Goal: Task Accomplishment & Management: Manage account settings

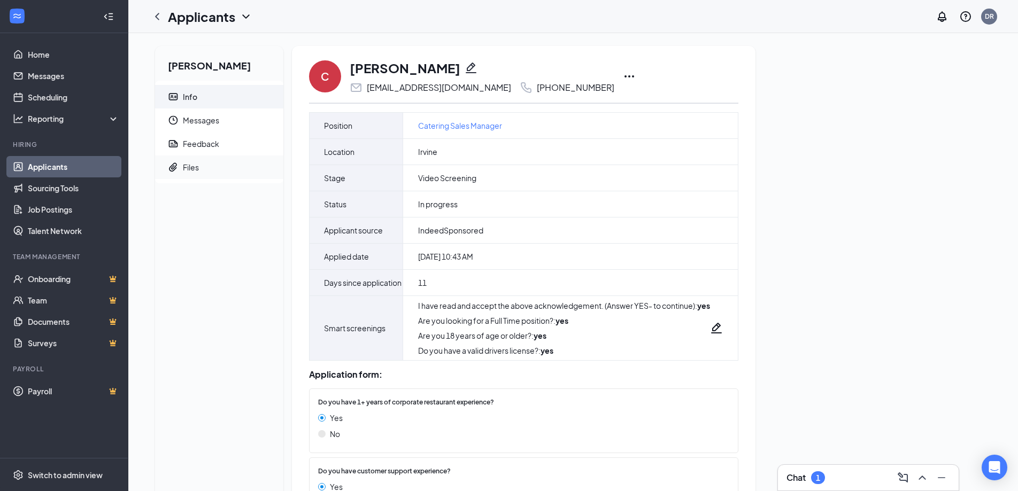
click at [195, 165] on div "Files" at bounding box center [191, 167] width 16 height 11
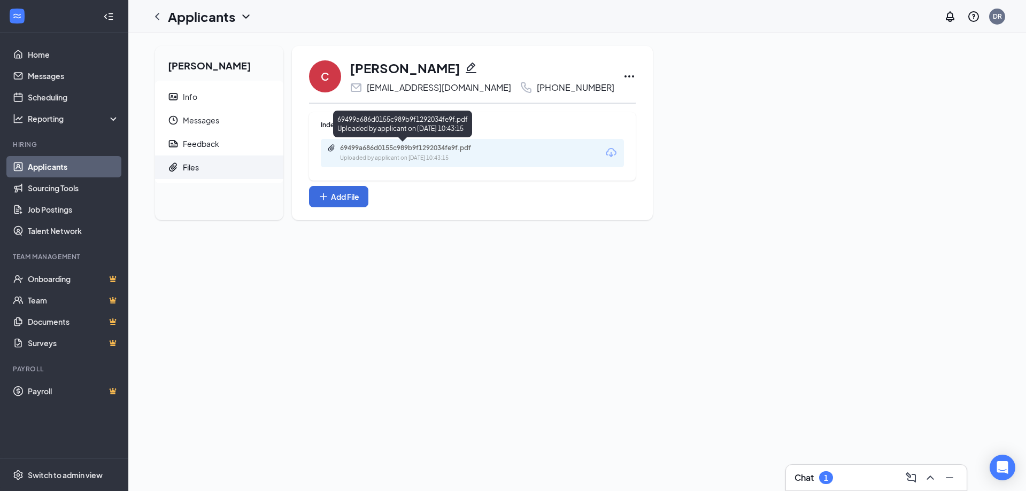
click at [434, 143] on div "69499a686d0155c989b9f1292034fe9f.pdf Uploaded by applicant on Sep 04, 2025 at 1…" at bounding box center [472, 153] width 303 height 28
click at [434, 148] on div "69499a686d0155c989b9f1292034fe9f.pdf" at bounding box center [415, 148] width 150 height 9
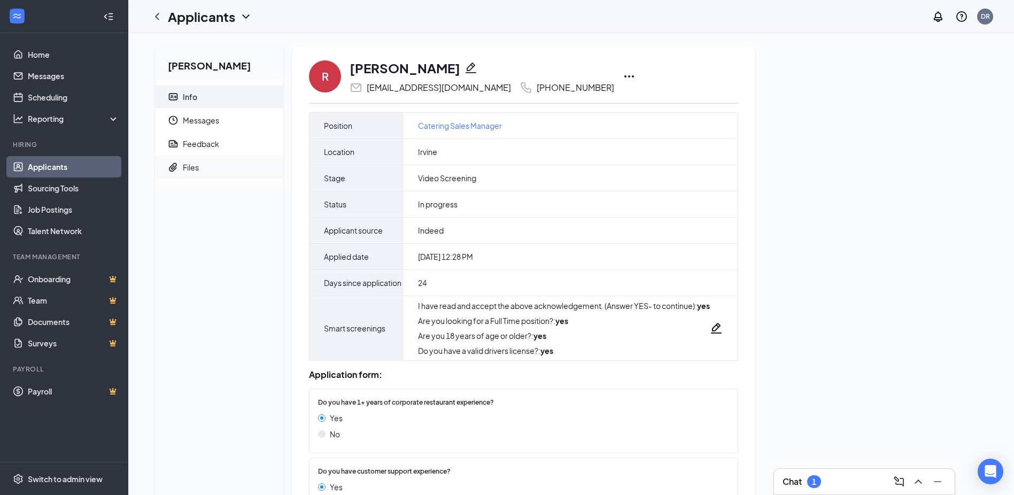
click at [191, 172] on div "Files" at bounding box center [191, 167] width 16 height 11
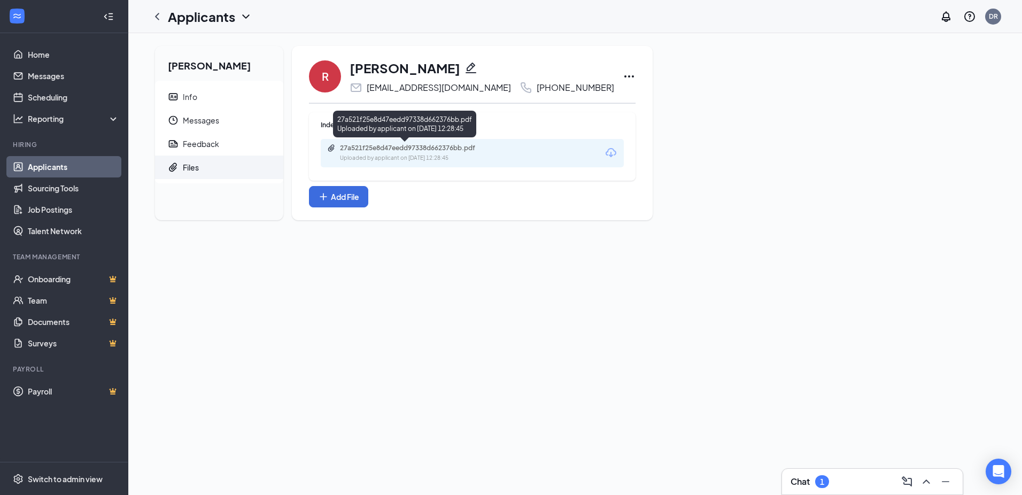
click at [432, 140] on div "27a521f25e8d47eedd97338d662376bb.pdf Uploaded by applicant on [DATE] 12:28:45" at bounding box center [404, 126] width 143 height 31
click at [432, 143] on div "27a521f25e8d47eedd97338d662376bb.pdf Uploaded by applicant on [DATE] 12:28:45" at bounding box center [472, 153] width 303 height 28
click at [451, 144] on div "27a521f25e8d47eedd97338d662376bb.pdf" at bounding box center [415, 148] width 150 height 9
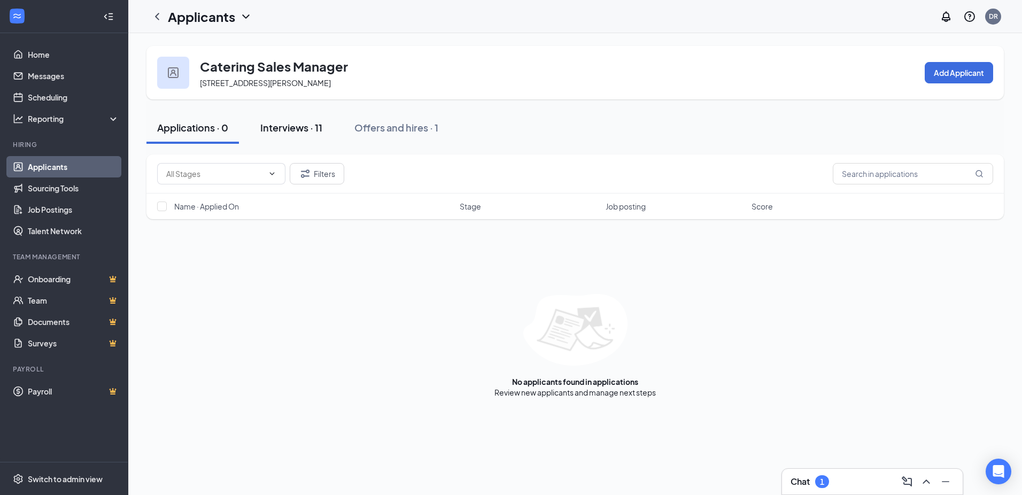
click at [302, 133] on div "Interviews · 11" at bounding box center [291, 127] width 62 height 13
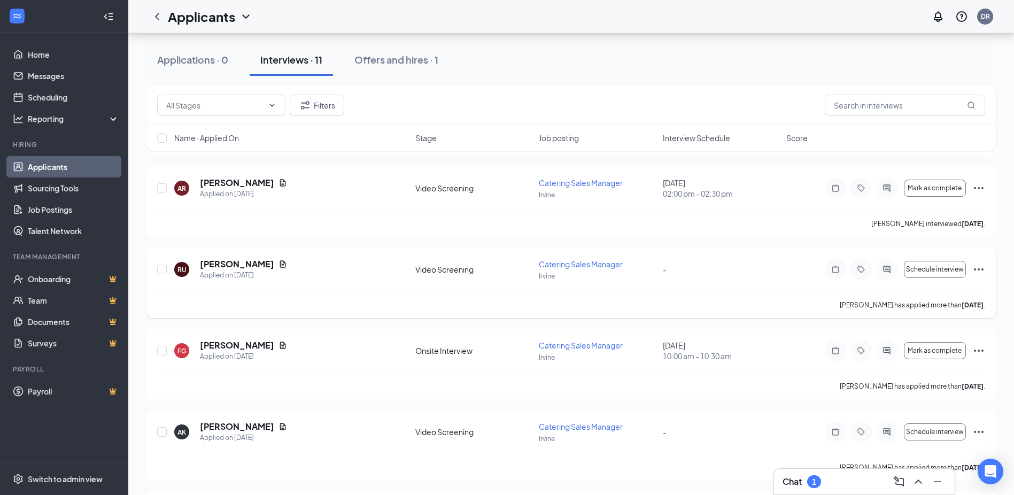
scroll to position [144, 0]
click at [987, 189] on div "AR Angelina Richardson Applied on Sep 11 Video Screening Catering Sales Manager…" at bounding box center [570, 202] width 849 height 71
click at [976, 189] on icon "Ellipses" at bounding box center [978, 189] width 13 height 13
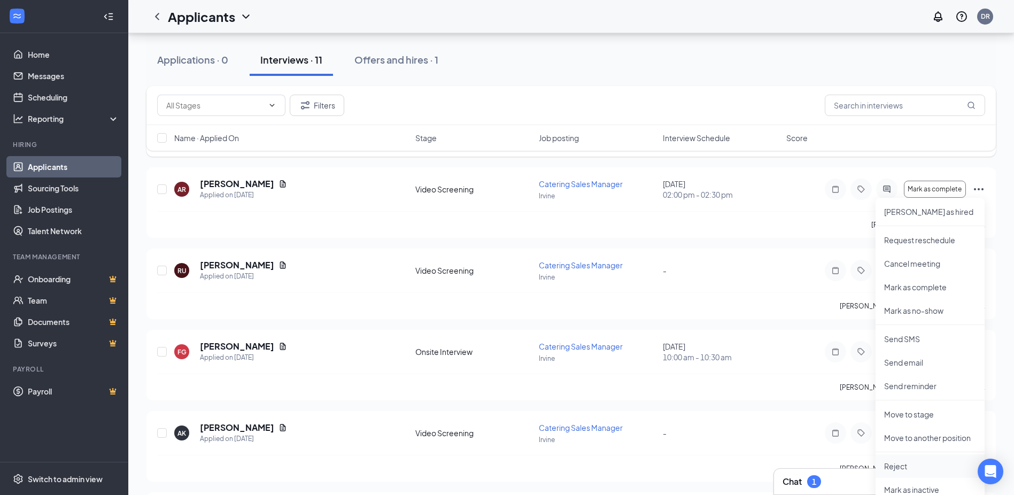
click at [920, 466] on p "Reject" at bounding box center [930, 466] width 92 height 11
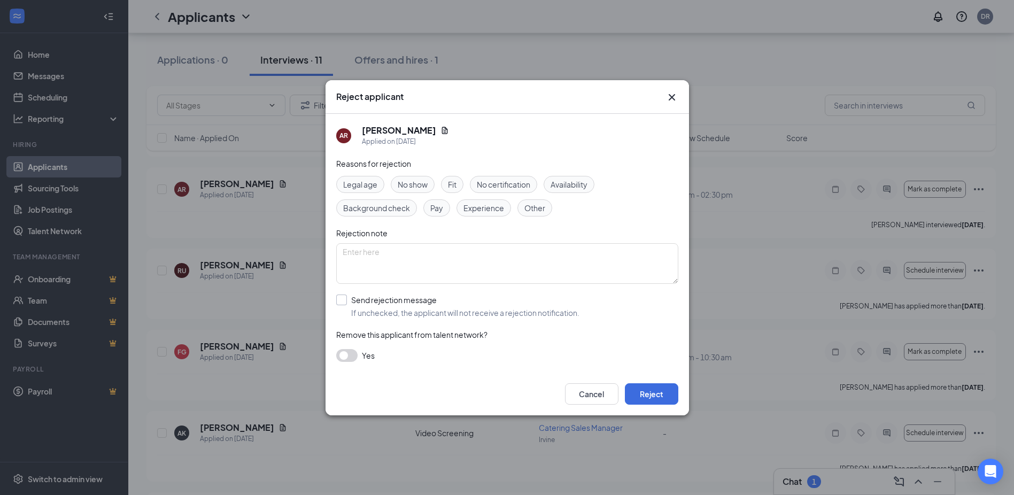
click at [354, 299] on input "Send rejection message If unchecked, the applicant will not receive a rejection…" at bounding box center [457, 307] width 243 height 24
checkbox input "true"
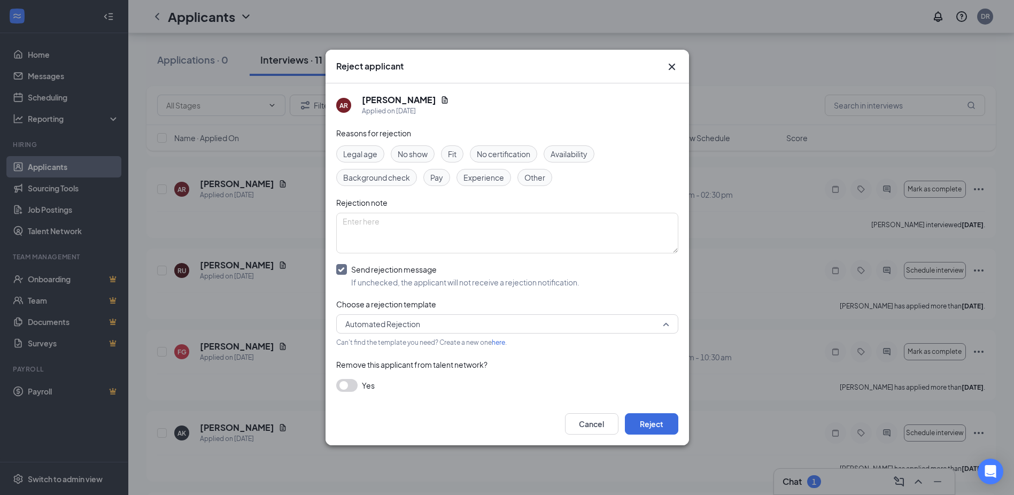
click at [442, 316] on span "Automated Rejection" at bounding box center [502, 324] width 314 height 16
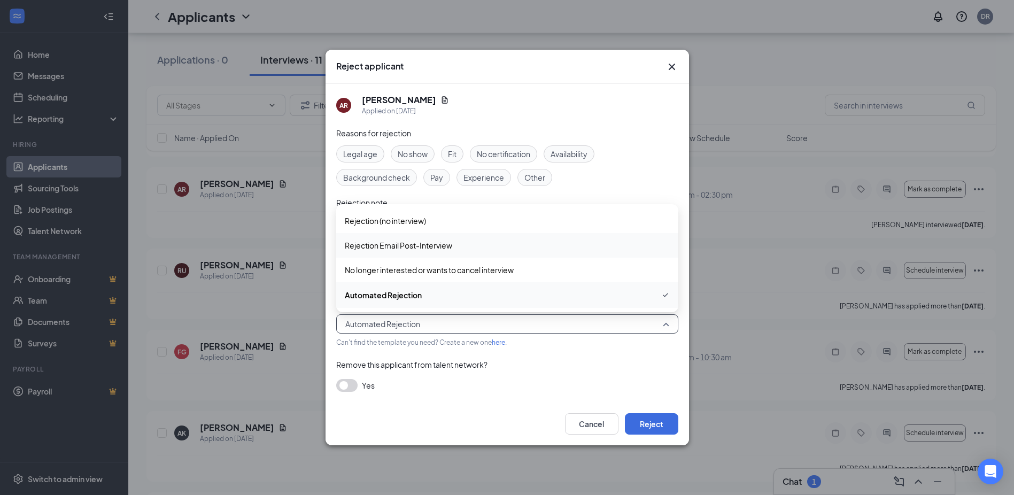
click at [419, 251] on div "Rejection Email Post-Interview" at bounding box center [507, 245] width 342 height 25
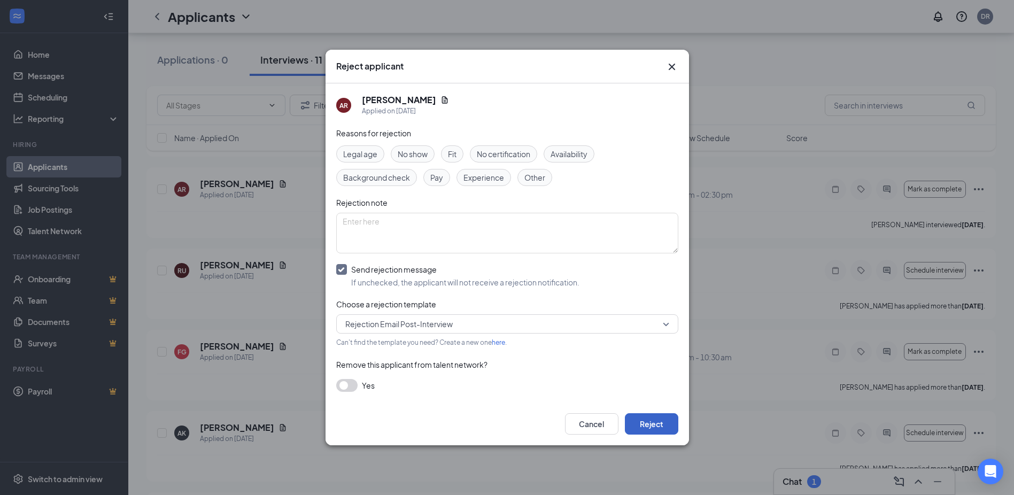
click at [651, 427] on button "Reject" at bounding box center [651, 423] width 53 height 21
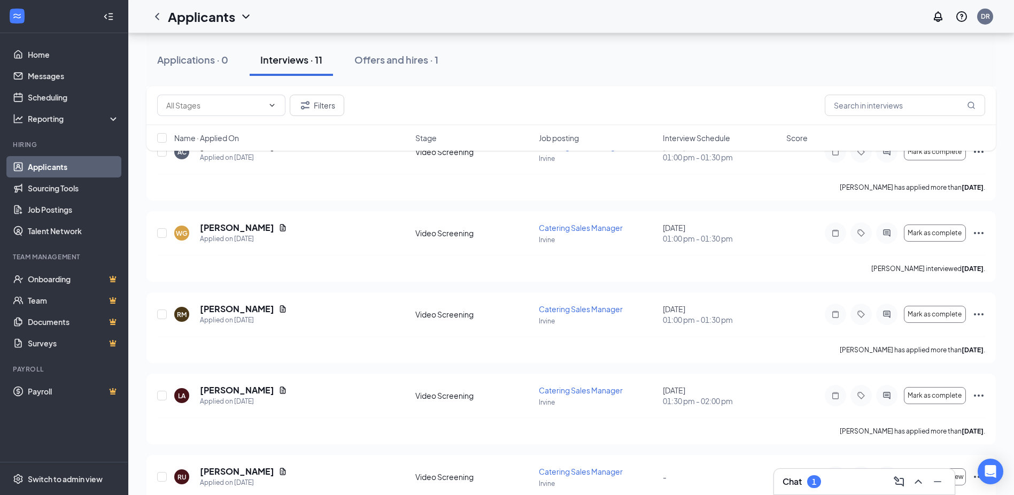
scroll to position [673, 0]
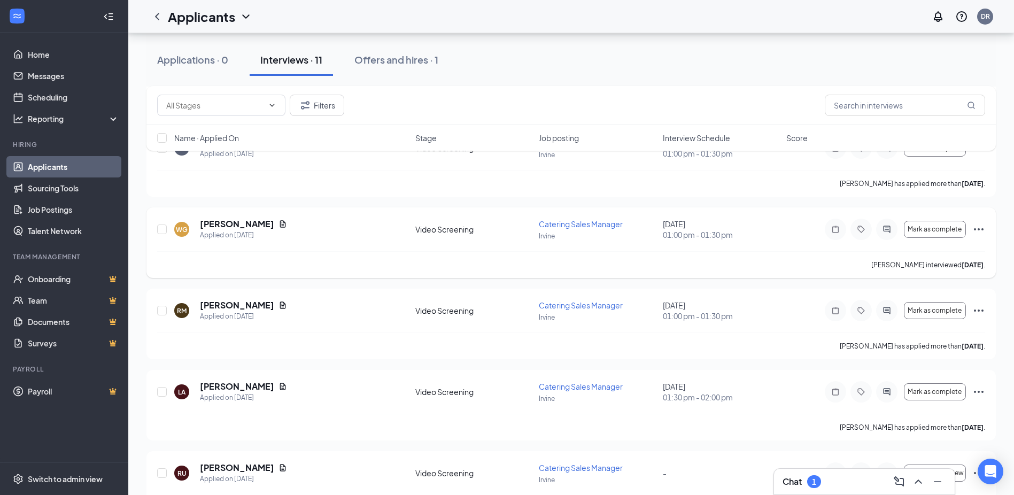
click at [979, 231] on icon "Ellipses" at bounding box center [978, 229] width 13 height 13
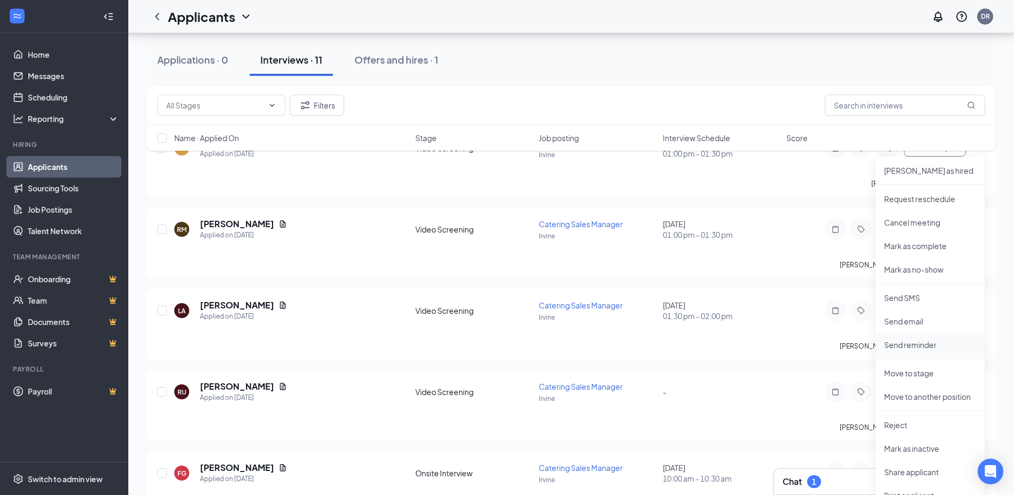
scroll to position [832, 0]
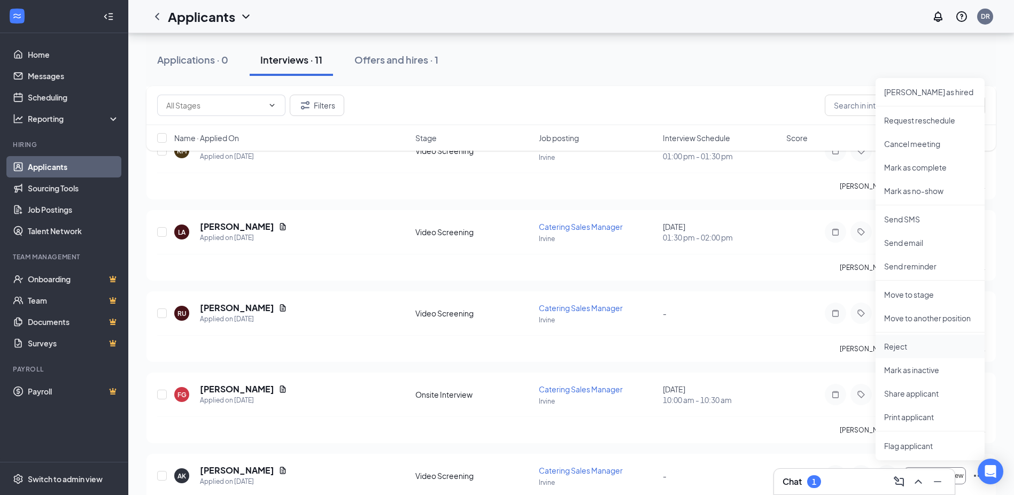
click at [911, 347] on p "Reject" at bounding box center [930, 346] width 92 height 11
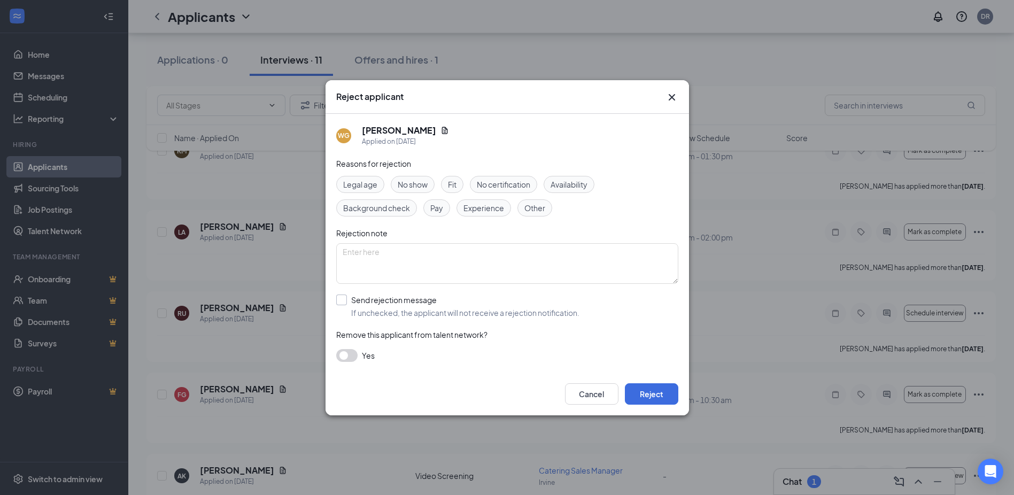
click at [340, 300] on input "Send rejection message If unchecked, the applicant will not receive a rejection…" at bounding box center [457, 307] width 243 height 24
checkbox input "true"
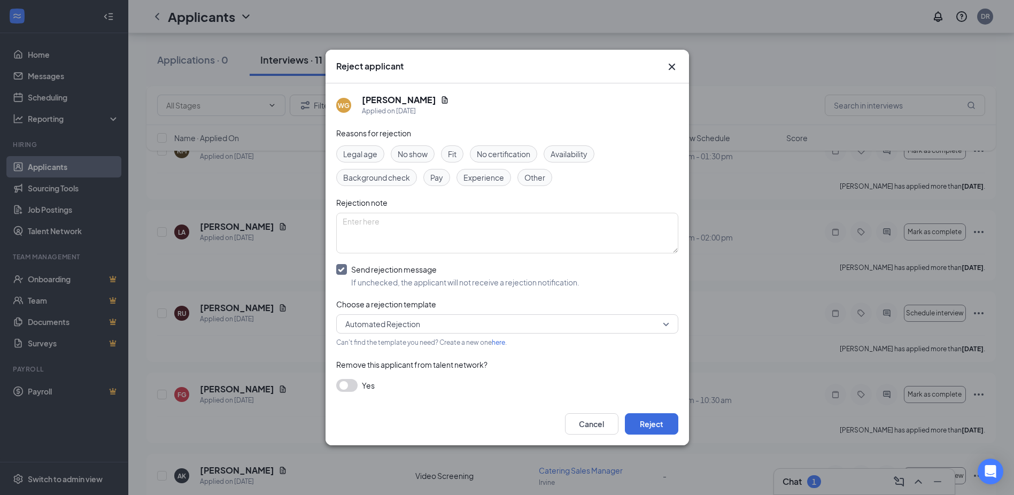
click at [454, 326] on span "Automated Rejection" at bounding box center [502, 324] width 314 height 16
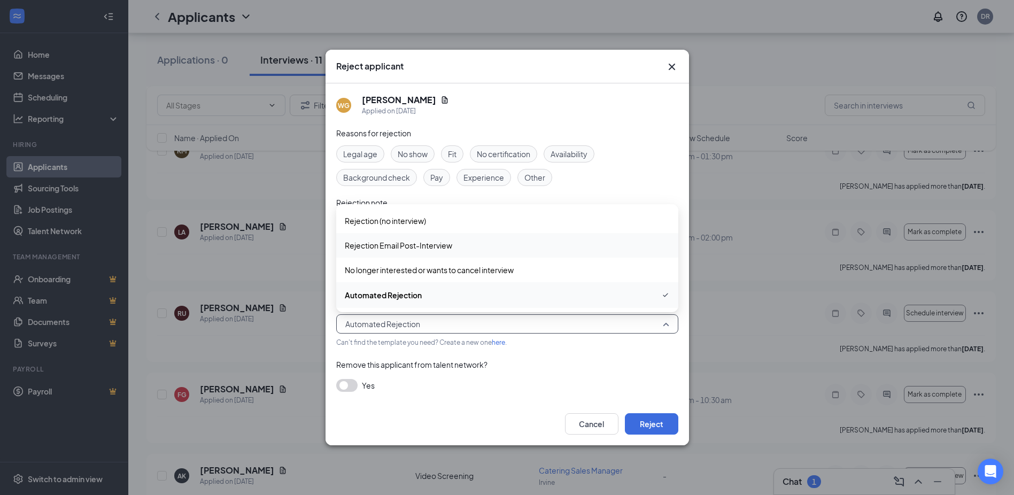
click at [443, 240] on span "Rejection Email Post-Interview" at bounding box center [398, 246] width 107 height 12
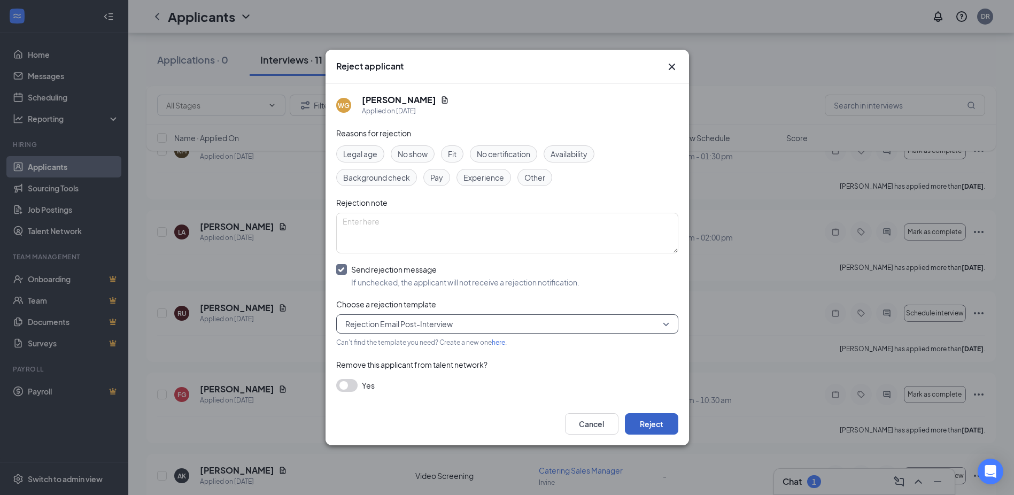
click at [649, 426] on button "Reject" at bounding box center [651, 423] width 53 height 21
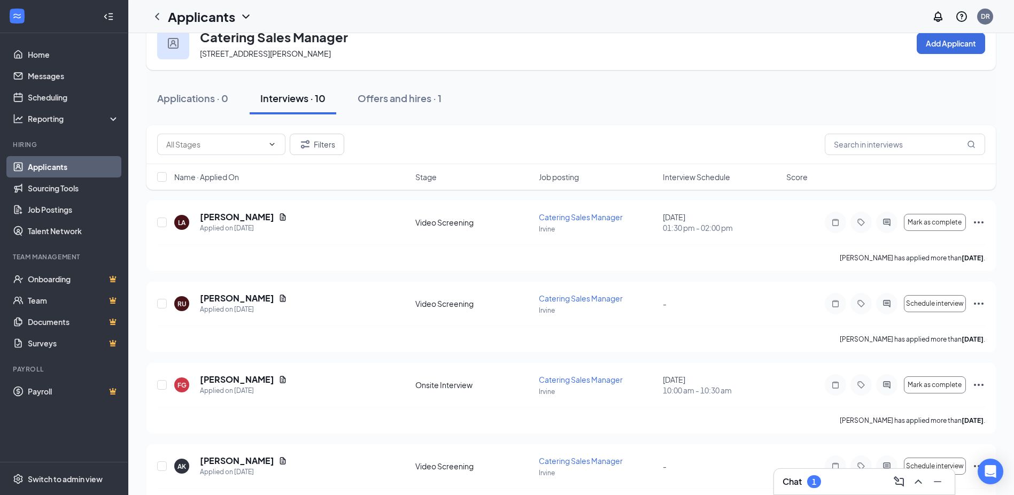
scroll to position [0, 0]
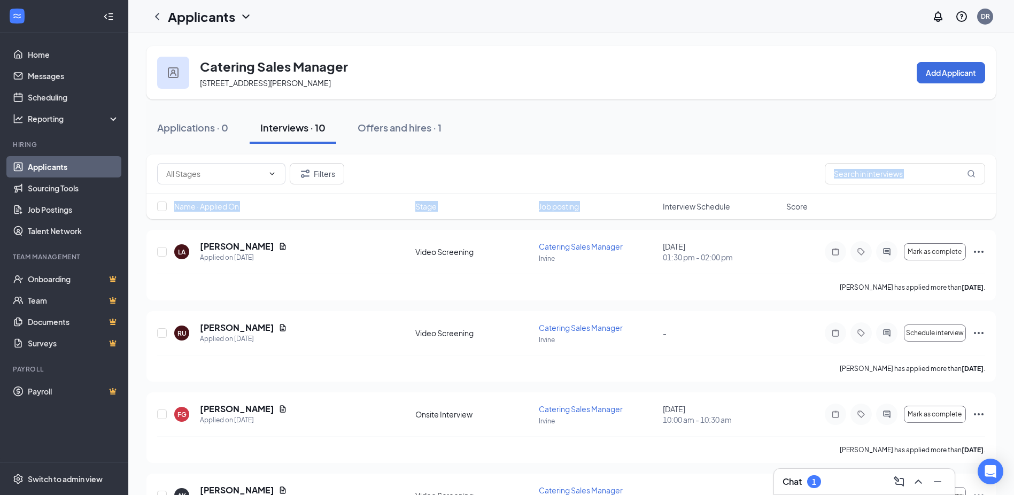
click at [701, 196] on div "Filters Name · Applied On Stage Job posting Interview Schedule Score" at bounding box center [570, 187] width 849 height 65
click at [698, 203] on span "Interview Schedule" at bounding box center [696, 206] width 67 height 11
click at [719, 196] on div "Name · Applied On Stage Job posting Interview Schedule Score" at bounding box center [570, 207] width 849 height 26
click at [717, 203] on span "Interview Schedule" at bounding box center [696, 206] width 67 height 11
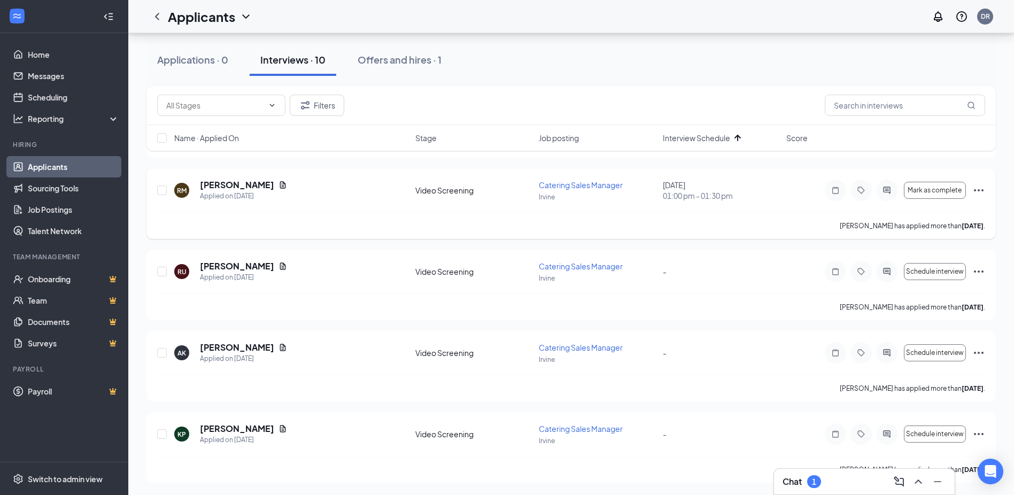
scroll to position [468, 0]
click at [832, 485] on div "Chat 1" at bounding box center [865, 481] width 164 height 17
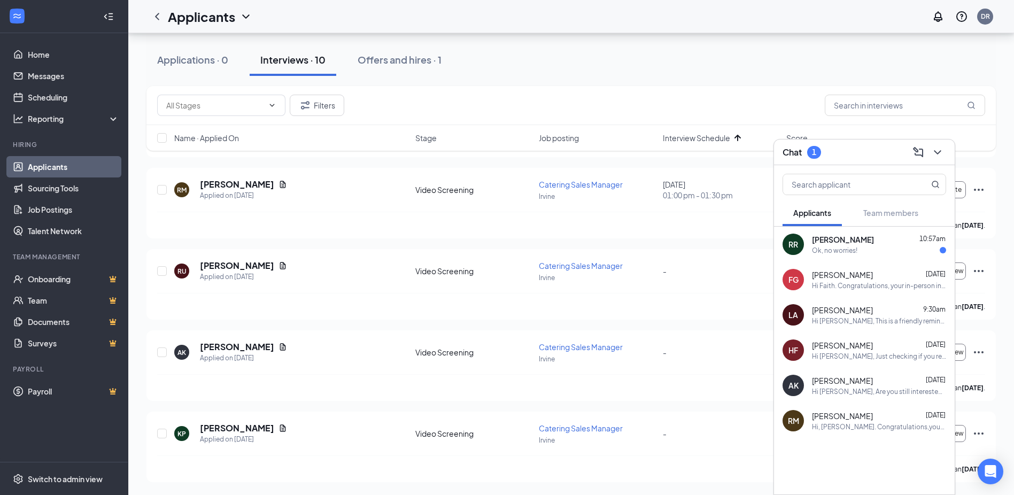
click at [868, 242] on div "Russell Rabb 10:57am" at bounding box center [879, 239] width 134 height 11
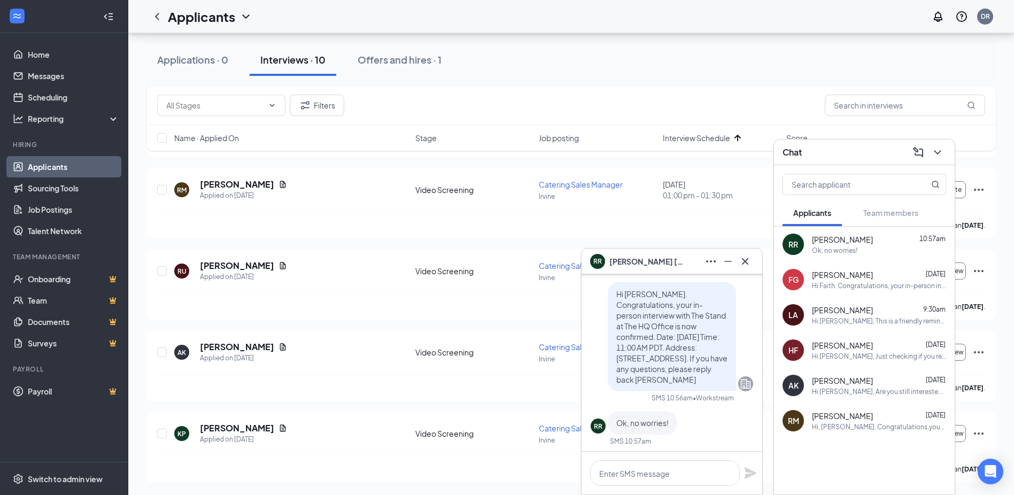
scroll to position [0, 0]
click at [731, 261] on icon "Minimize" at bounding box center [727, 261] width 7 height 1
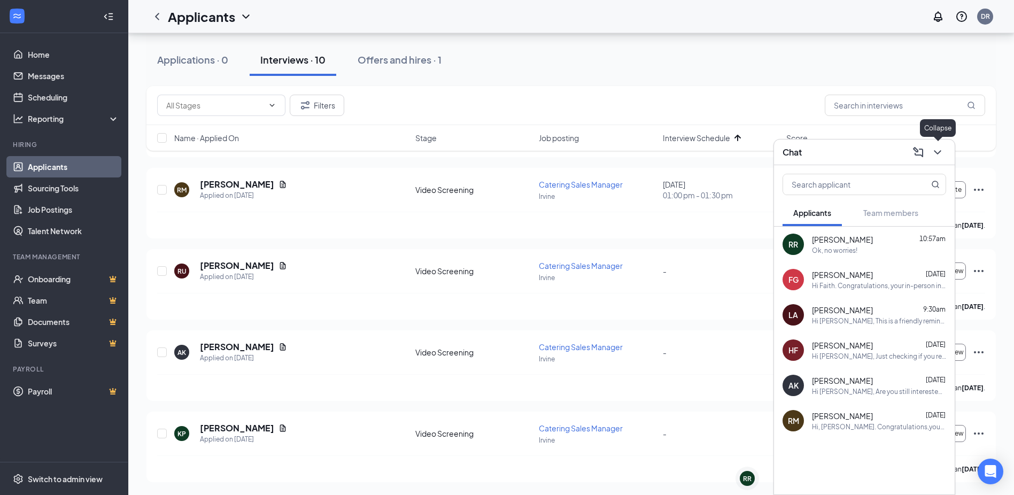
click at [932, 153] on icon "ChevronDown" at bounding box center [937, 152] width 13 height 13
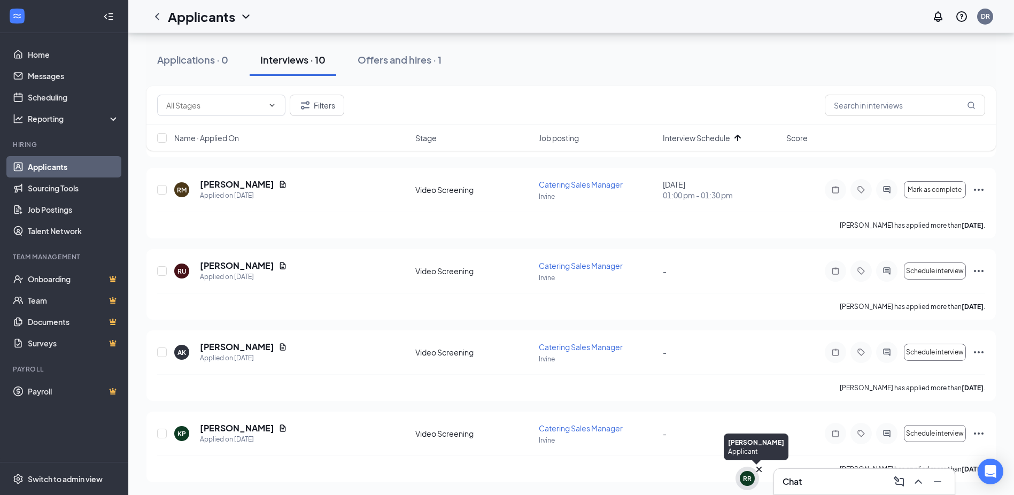
click at [762, 470] on icon "Cross" at bounding box center [759, 469] width 11 height 11
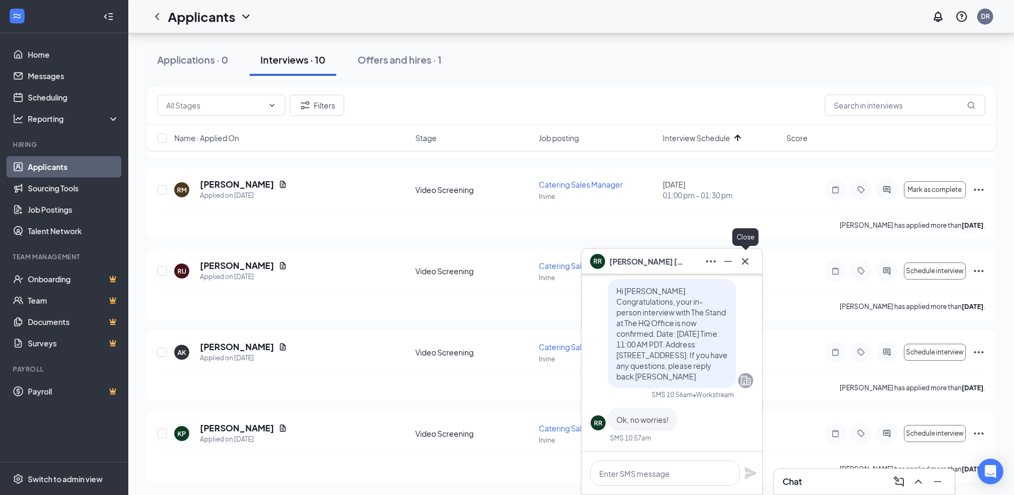
click at [747, 264] on icon "Cross" at bounding box center [745, 261] width 6 height 6
